Goal: Task Accomplishment & Management: Use online tool/utility

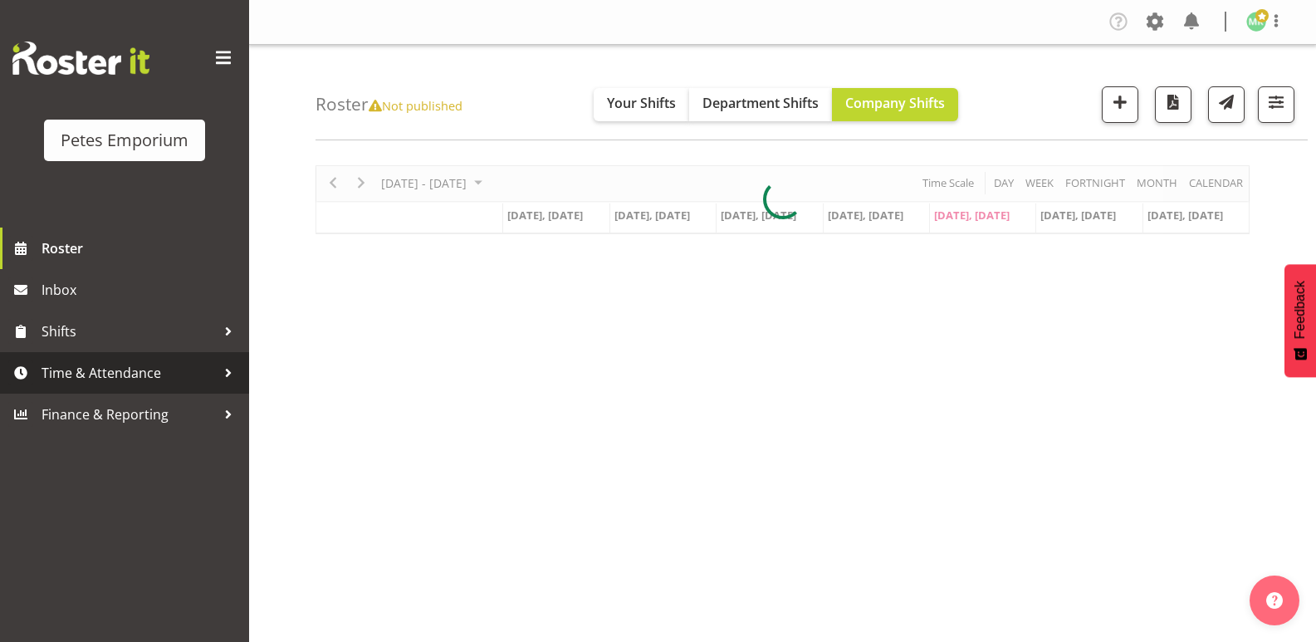
click at [100, 370] on span "Time & Attendance" at bounding box center [129, 372] width 174 height 25
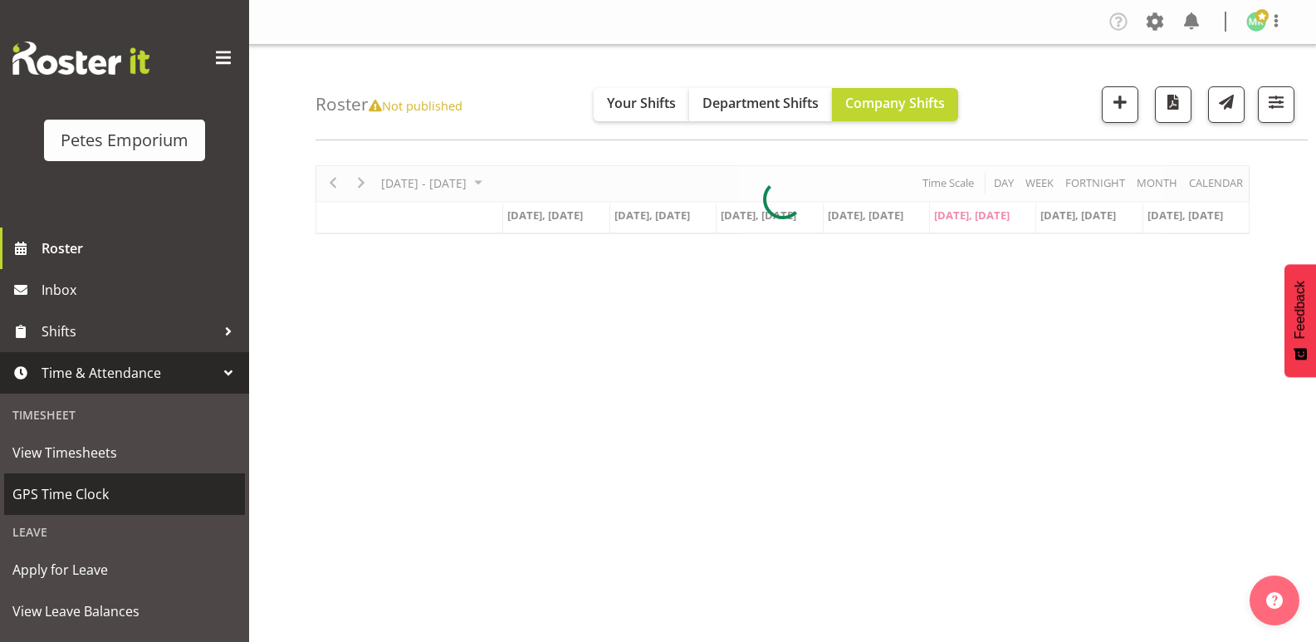
click at [147, 473] on link "GPS Time Clock" at bounding box center [124, 494] width 241 height 42
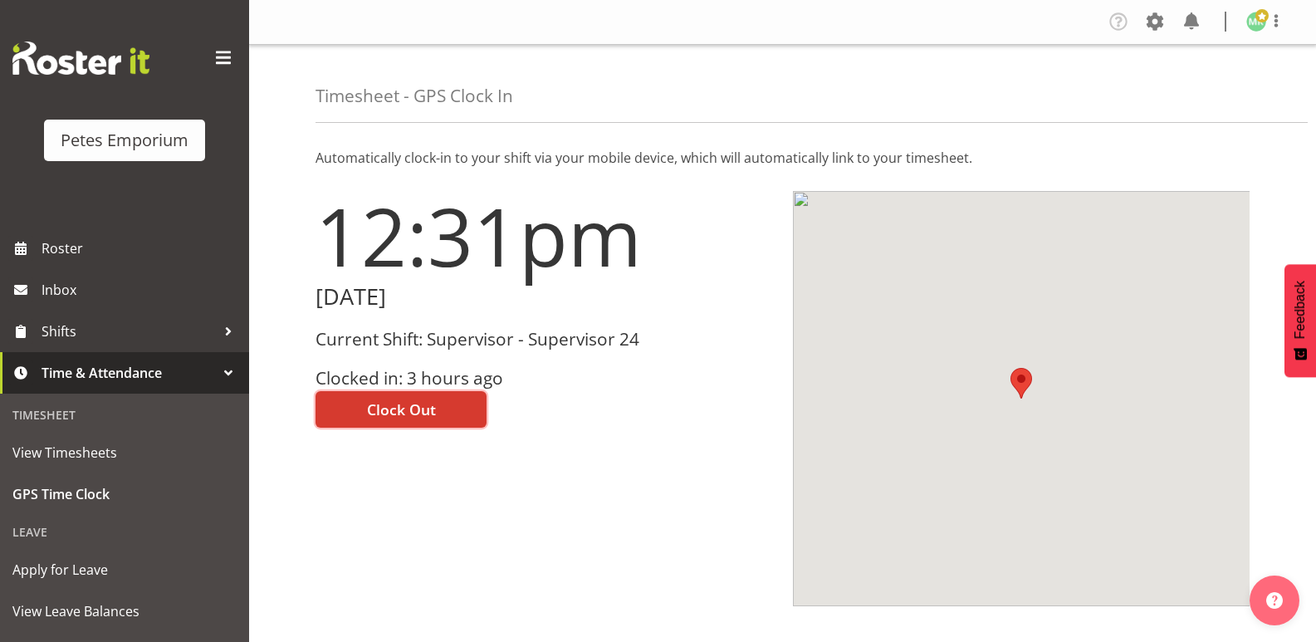
click at [447, 403] on button "Clock Out" at bounding box center [401, 409] width 171 height 37
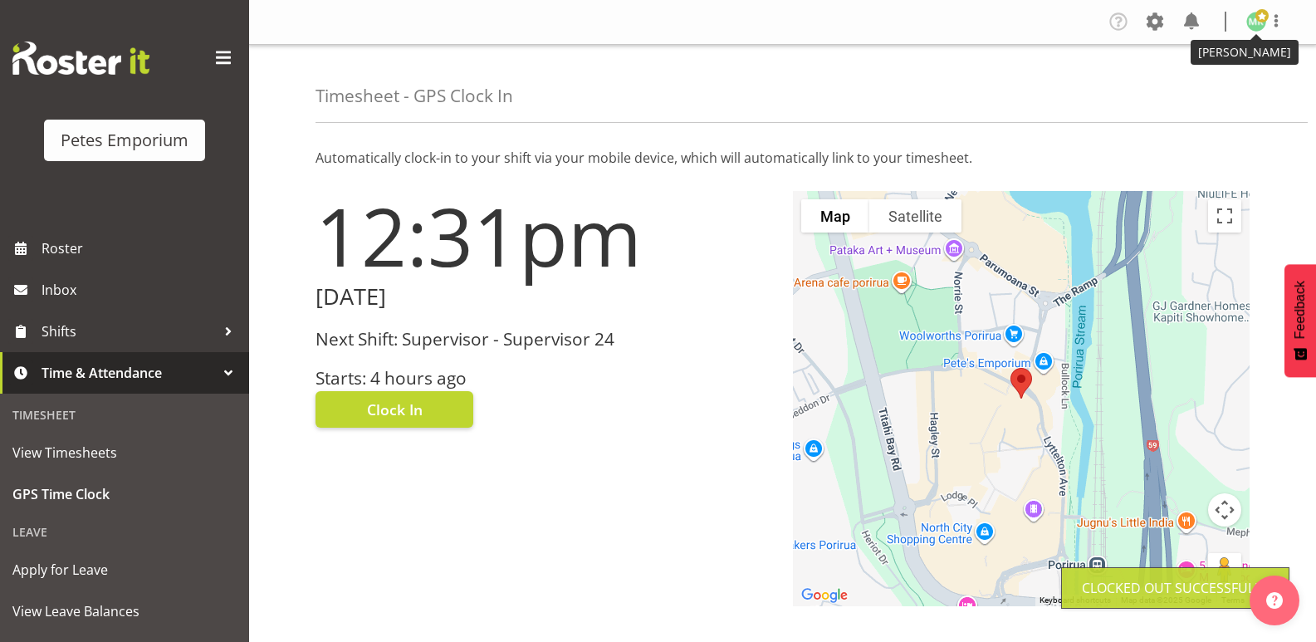
click at [1258, 17] on span at bounding box center [1262, 15] width 13 height 13
click at [1175, 89] on link "Log Out" at bounding box center [1206, 87] width 159 height 30
